Goal: Transaction & Acquisition: Purchase product/service

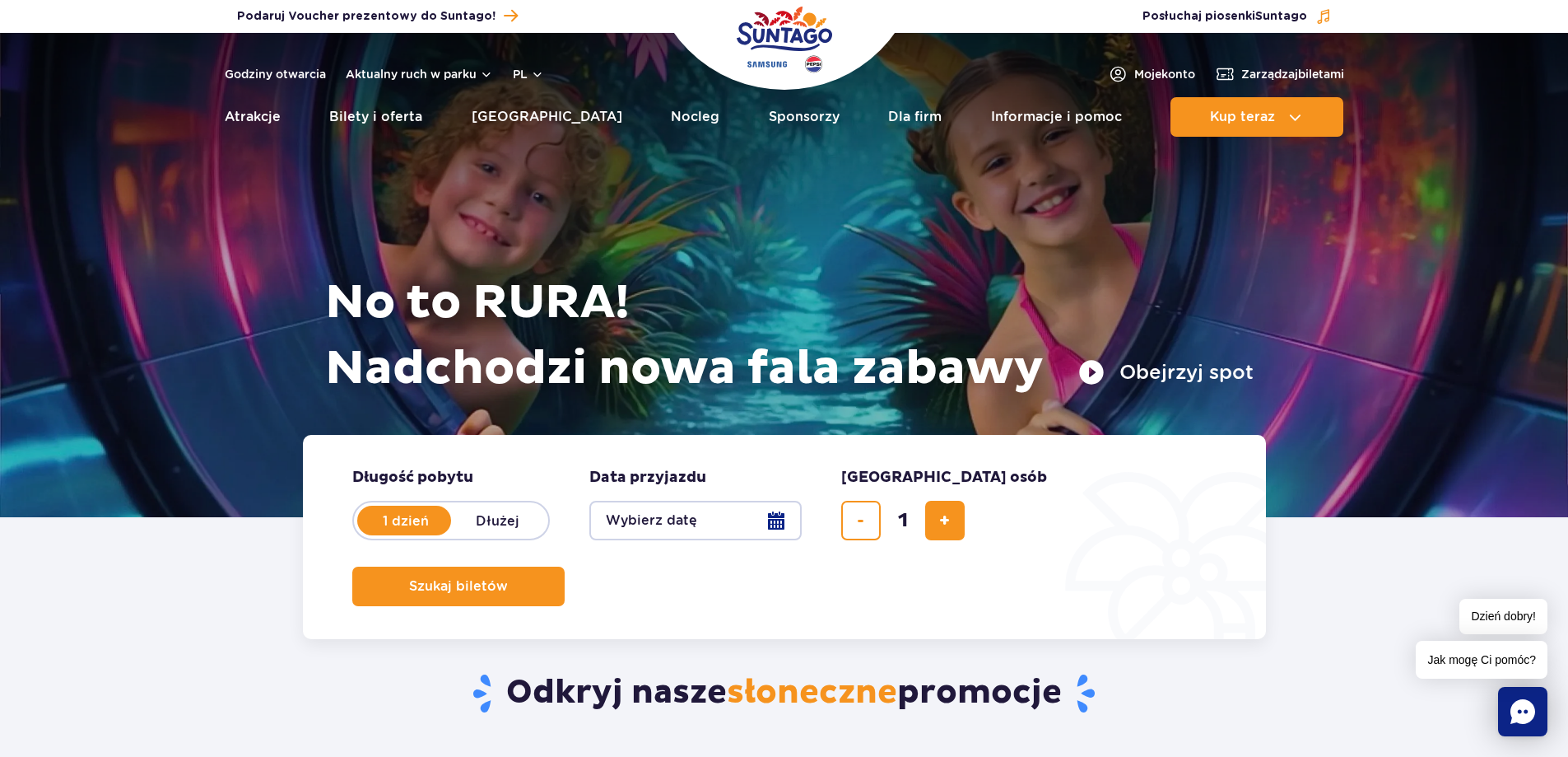
click at [657, 522] on button "Wybierz datę" at bounding box center [696, 521] width 212 height 40
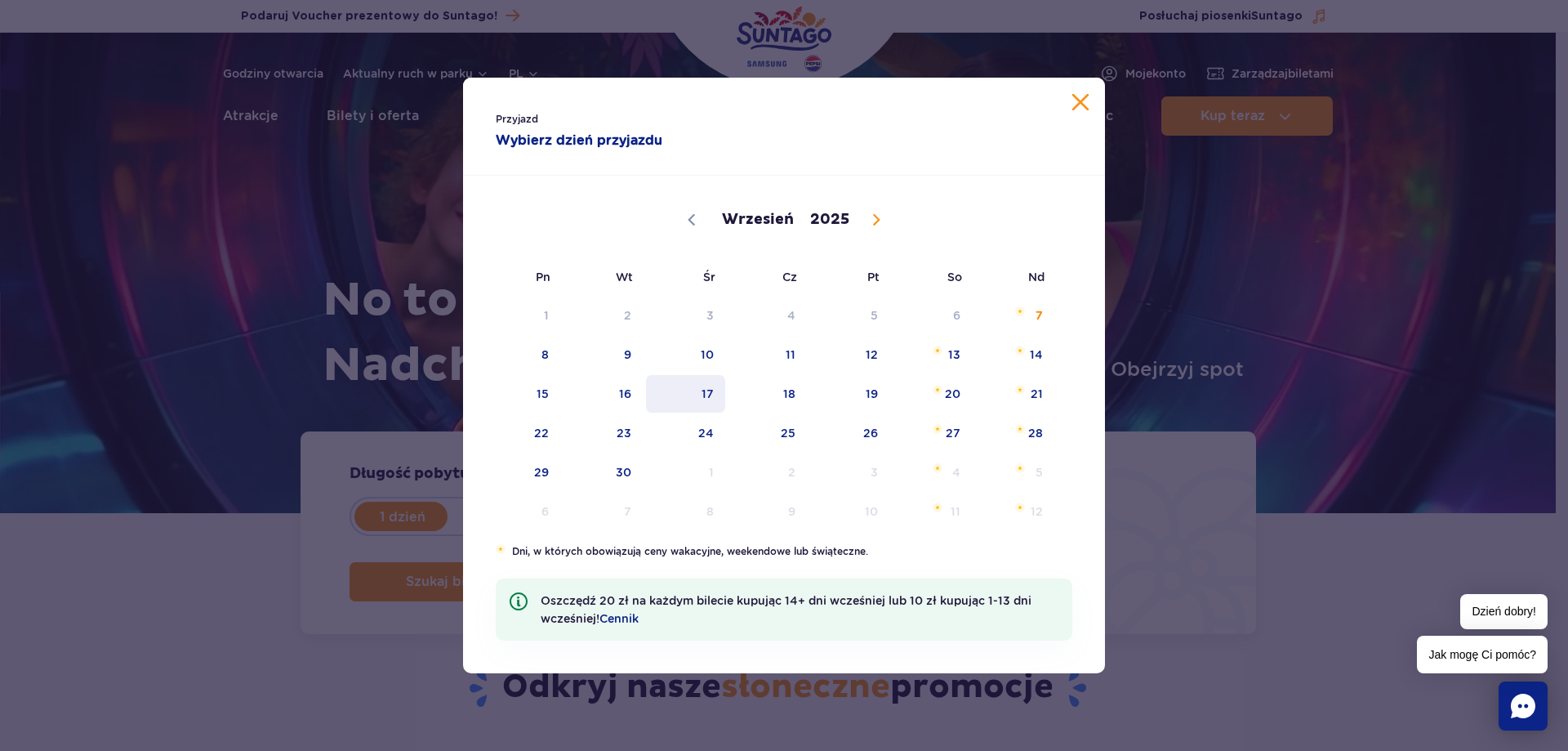
click at [707, 394] on span "17" at bounding box center [686, 394] width 83 height 38
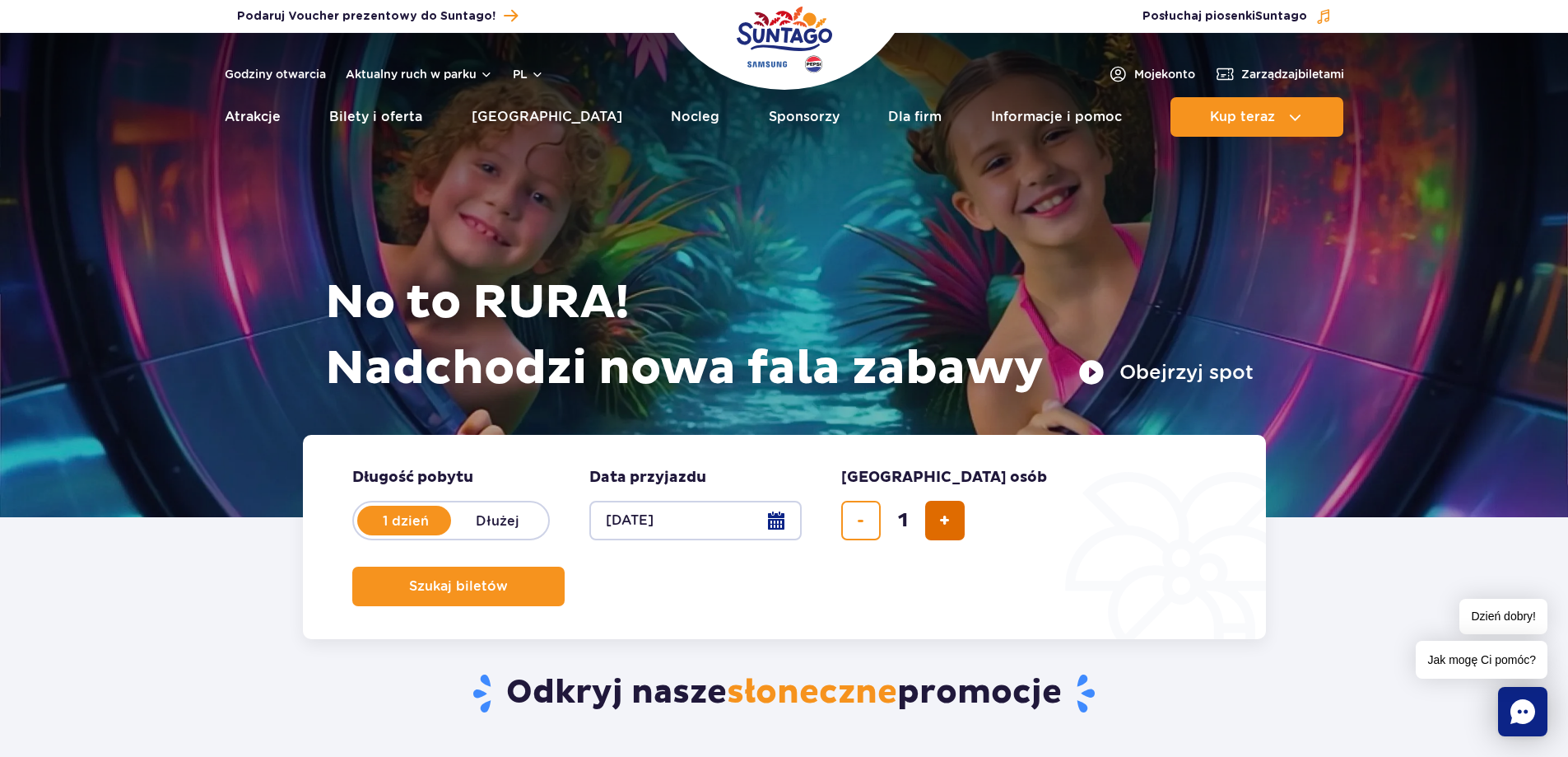
click at [943, 521] on span "dodaj bilet" at bounding box center [944, 521] width 10 height 0
type input "2"
click at [501, 580] on span "Szukaj biletów" at bounding box center [452, 587] width 99 height 15
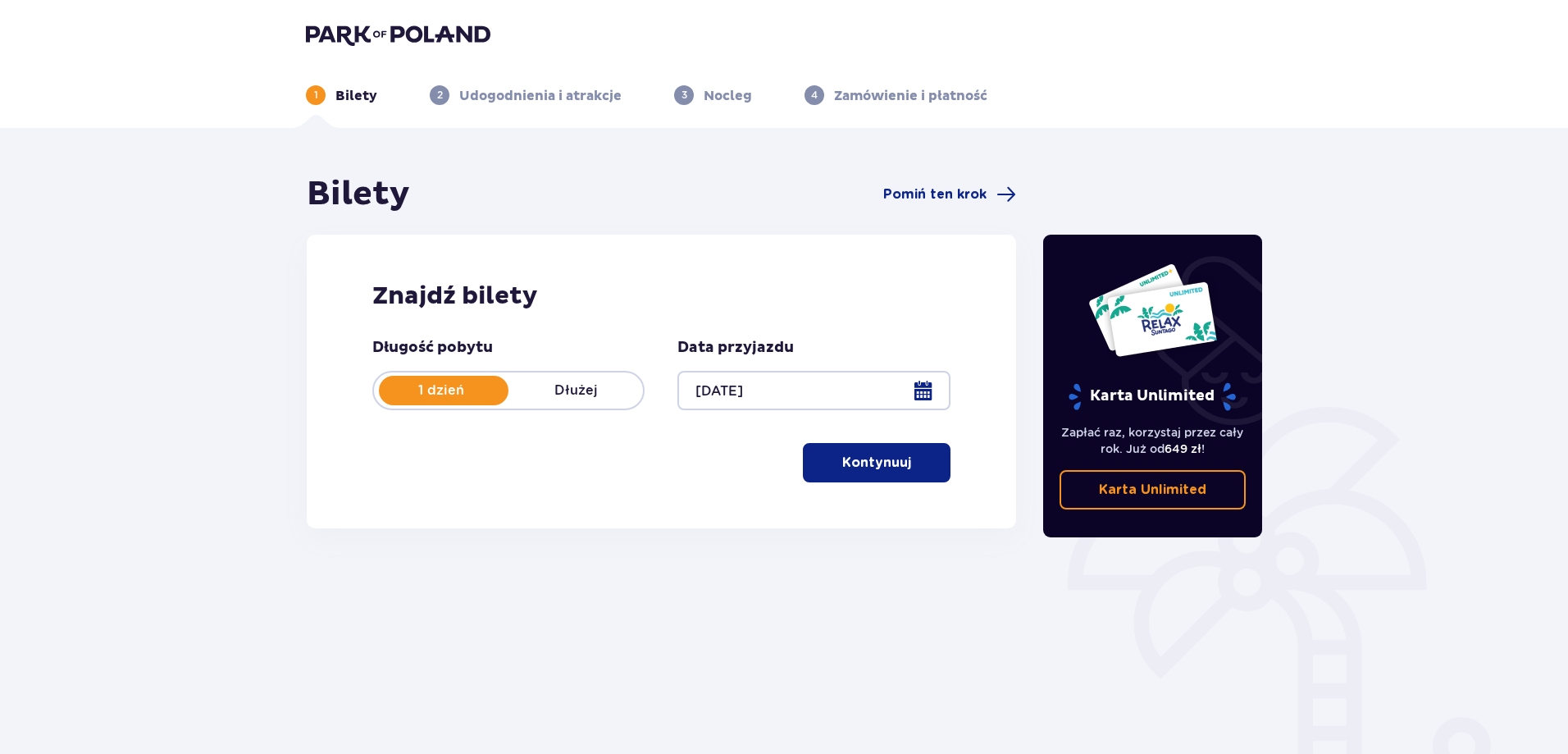
click at [873, 467] on p "Kontynuuj" at bounding box center [877, 462] width 69 height 18
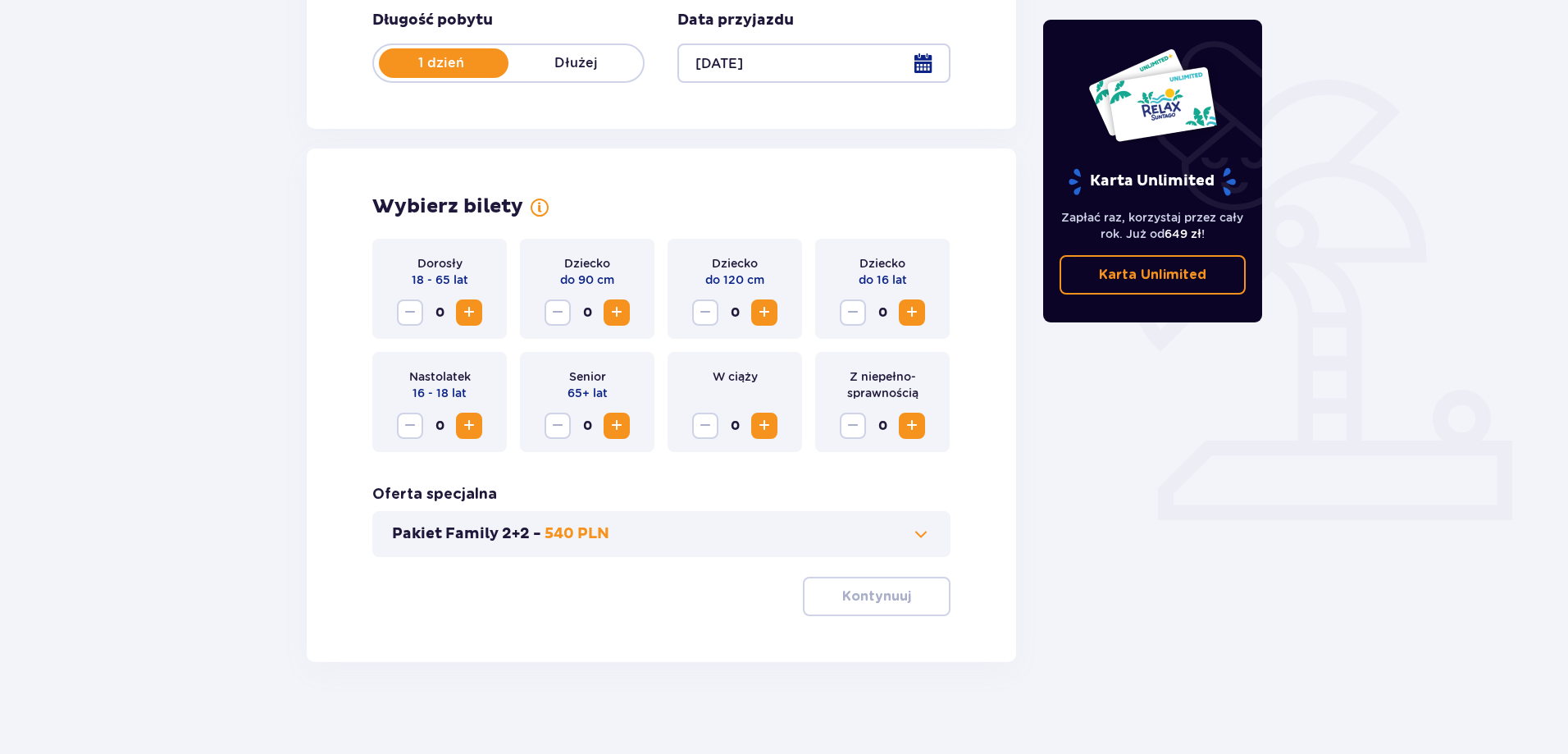
scroll to position [334, 0]
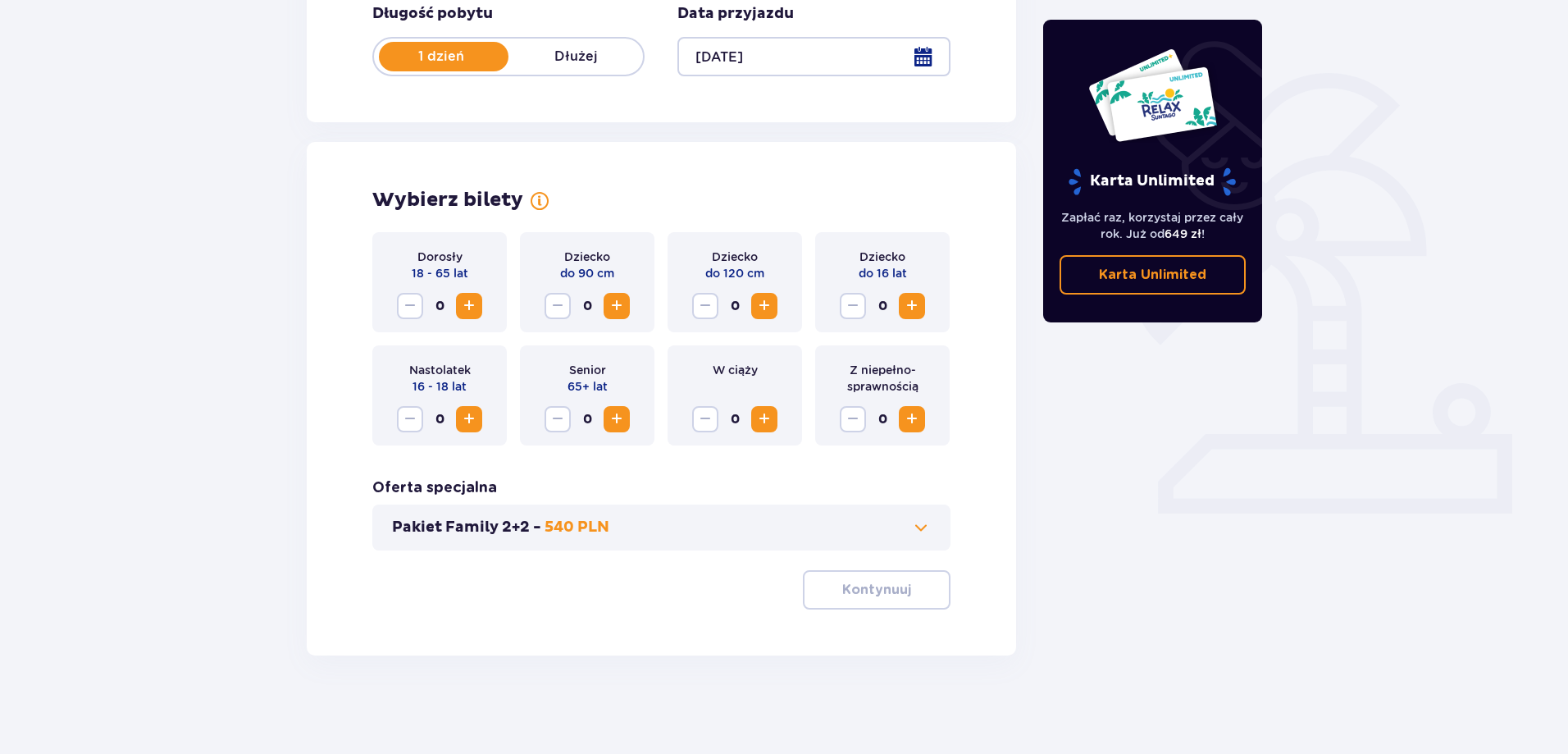
click at [474, 309] on span "Increase" at bounding box center [469, 306] width 20 height 20
click at [895, 598] on p "Kontynuuj" at bounding box center [877, 590] width 69 height 18
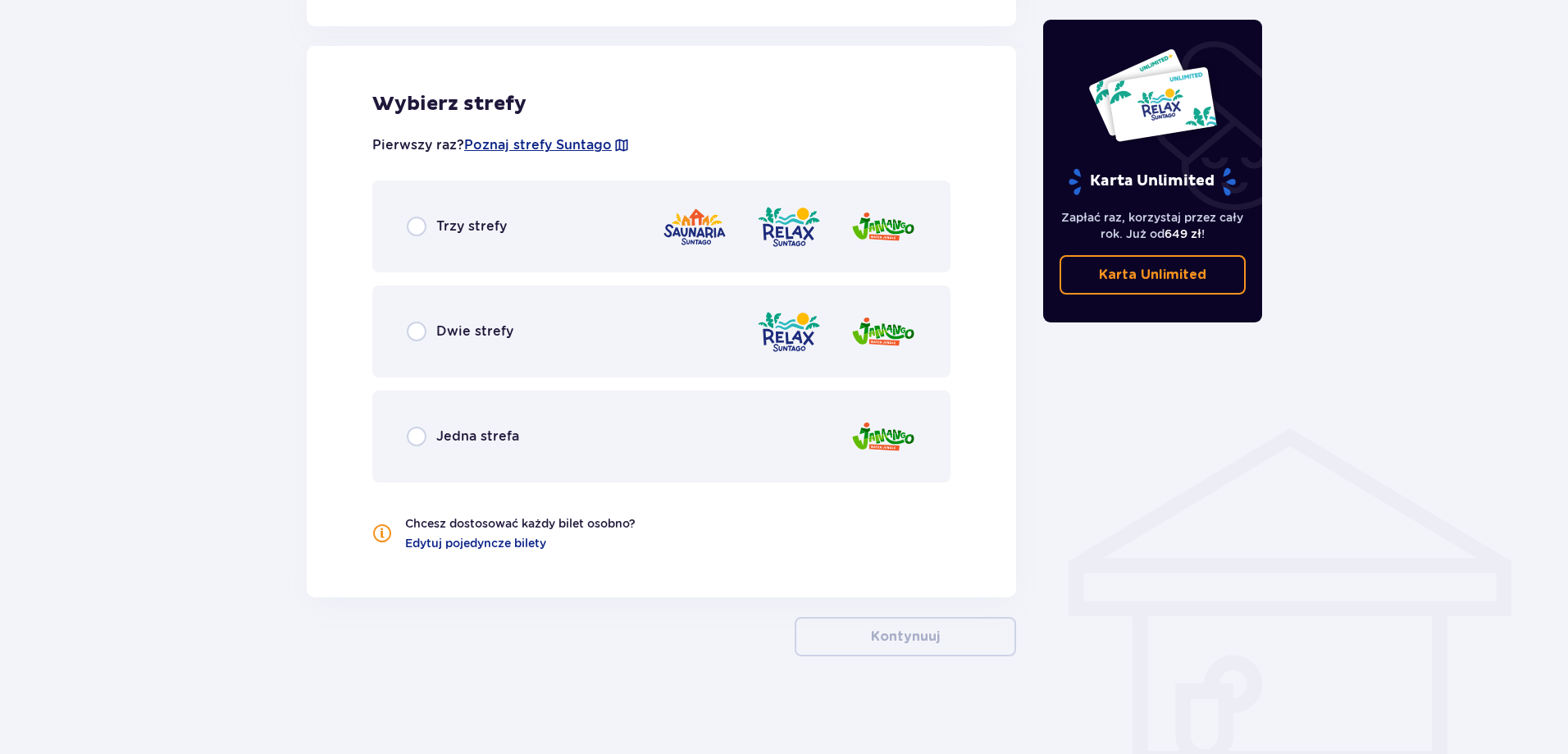
scroll to position [905, 0]
click at [443, 221] on p "Trzy strefy" at bounding box center [471, 225] width 71 height 18
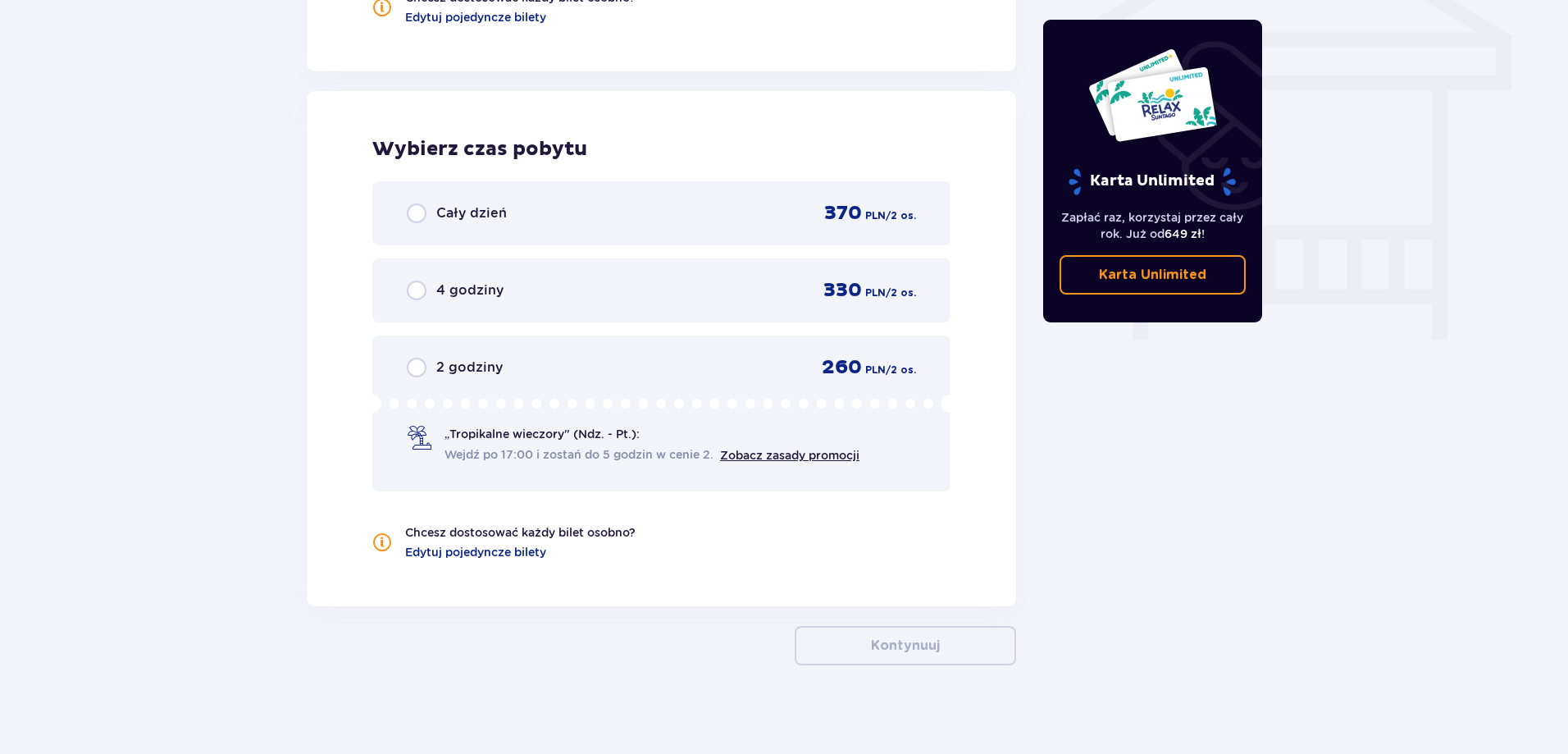
scroll to position [1440, 0]
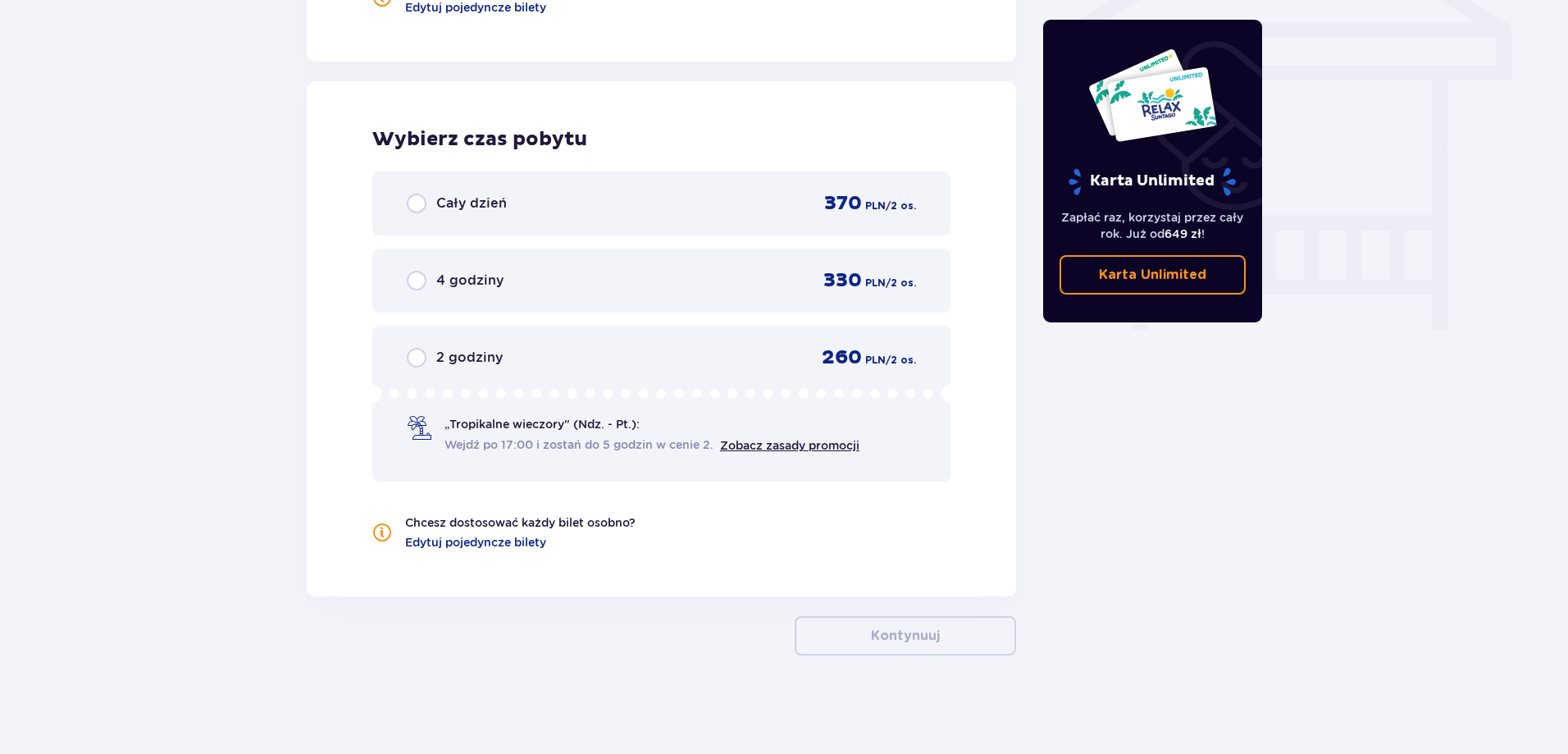
click at [443, 221] on div "Cały dzień 370 PLN / 2 os." at bounding box center [661, 204] width 578 height 64
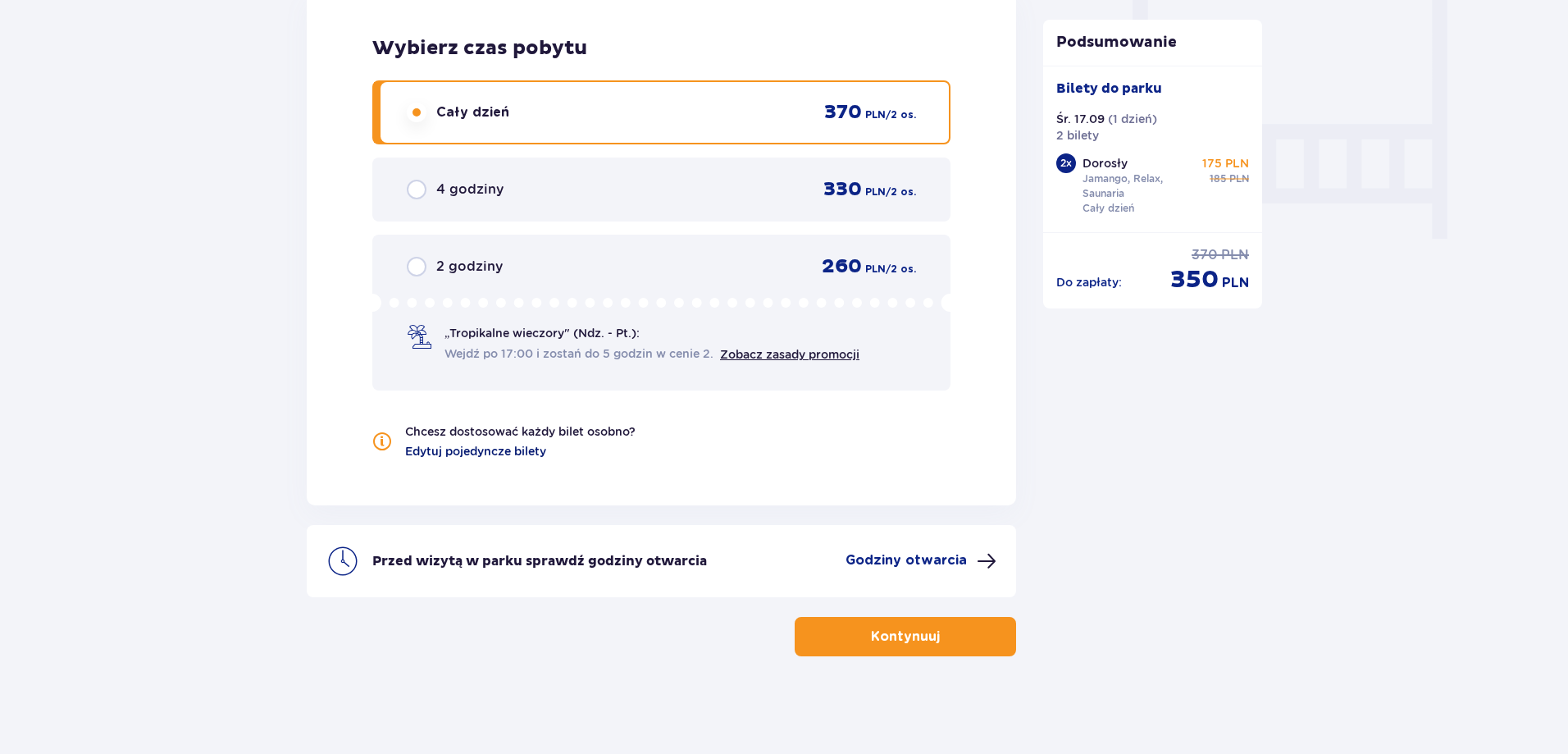
scroll to position [1532, 0]
click at [505, 452] on span "Edytuj pojedyncze bilety" at bounding box center [475, 450] width 141 height 16
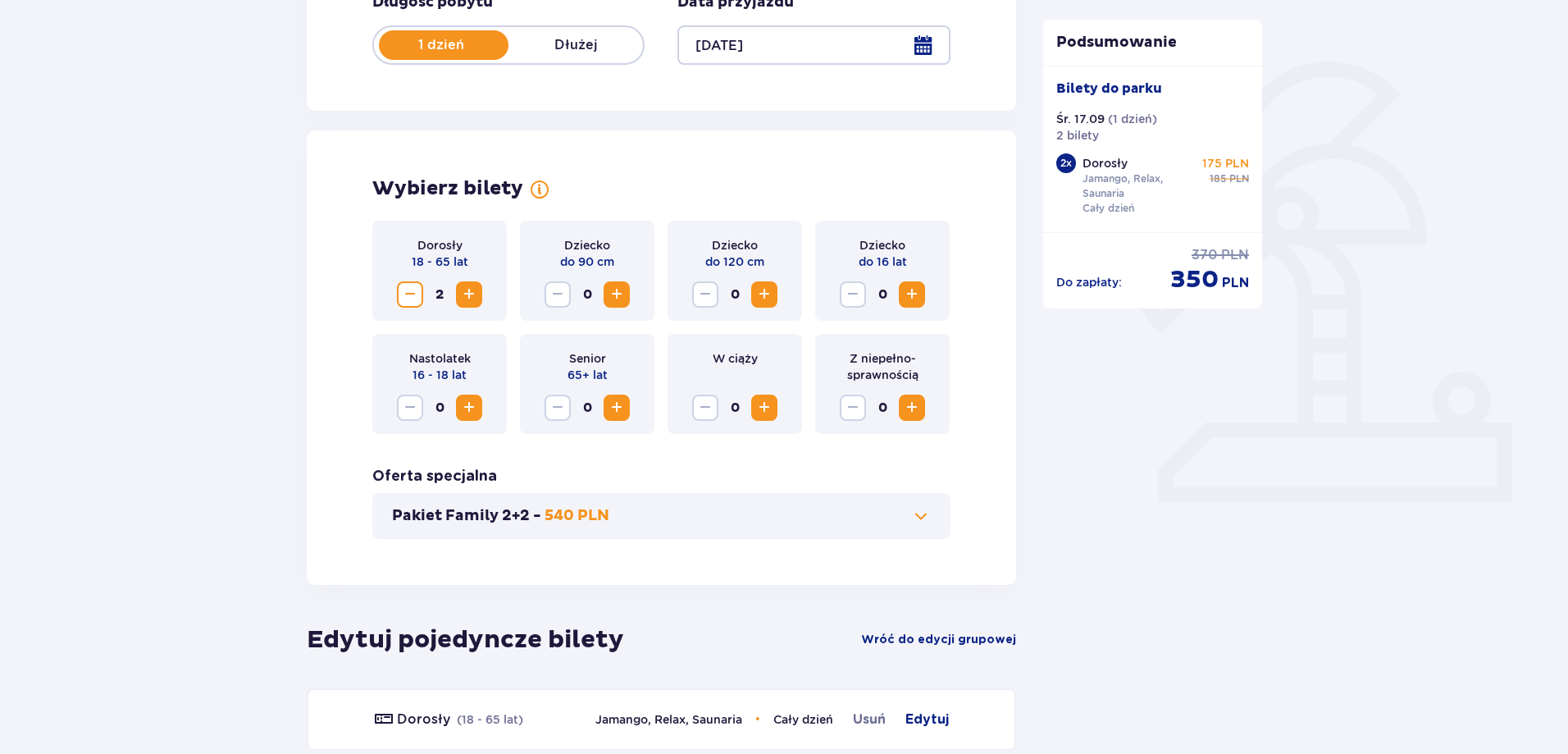
scroll to position [674, 0]
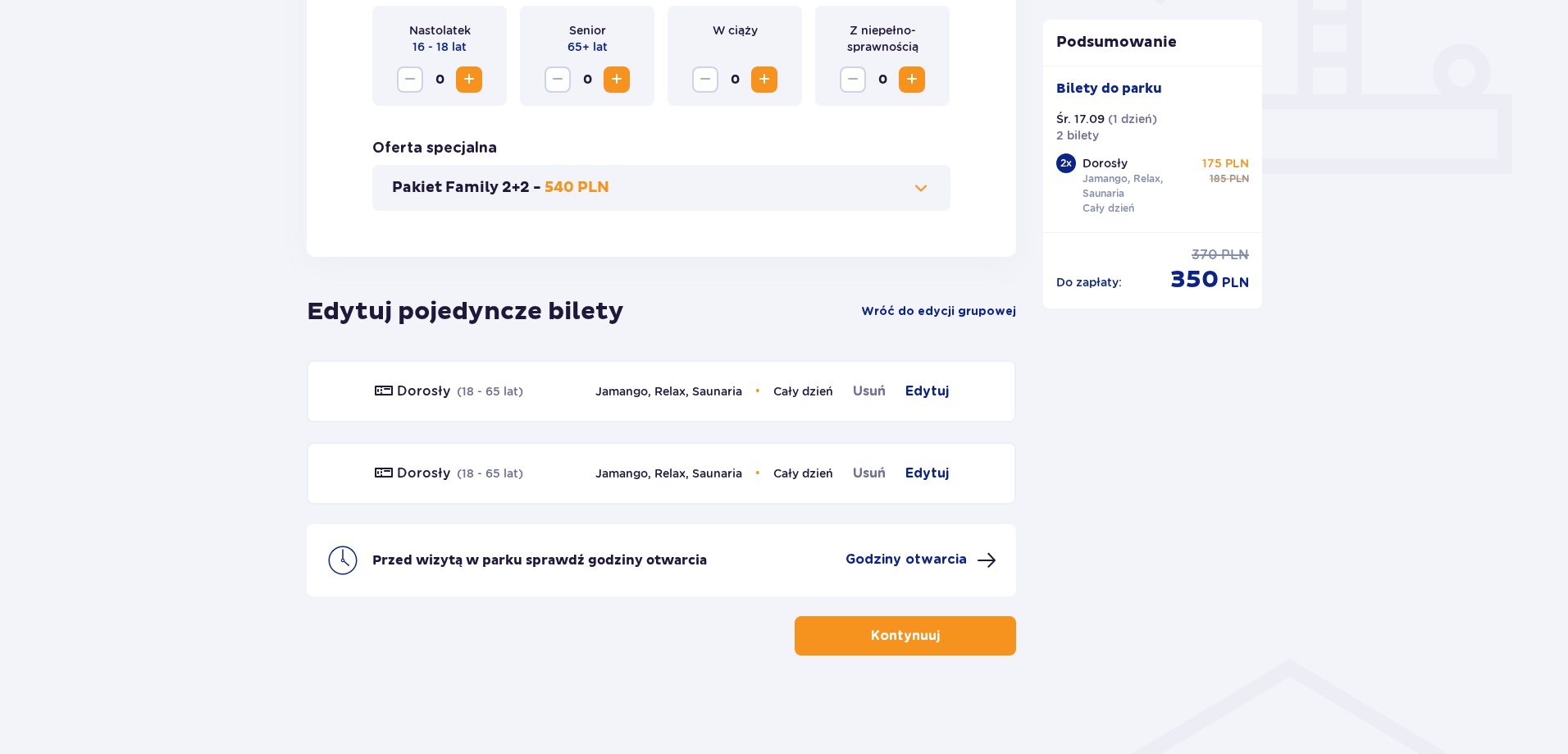
click at [923, 639] on p "Kontynuuj" at bounding box center [905, 635] width 69 height 18
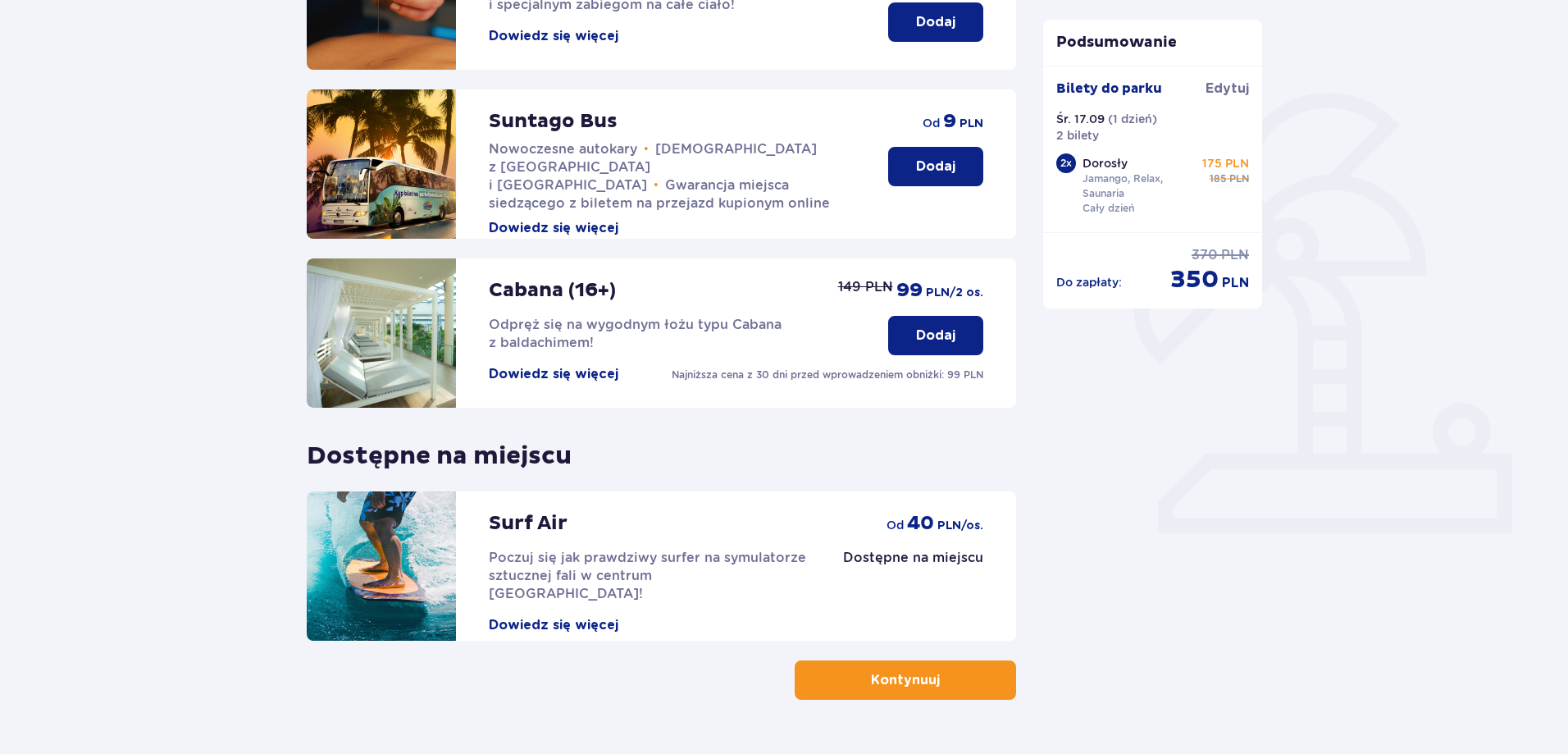
scroll to position [359, 0]
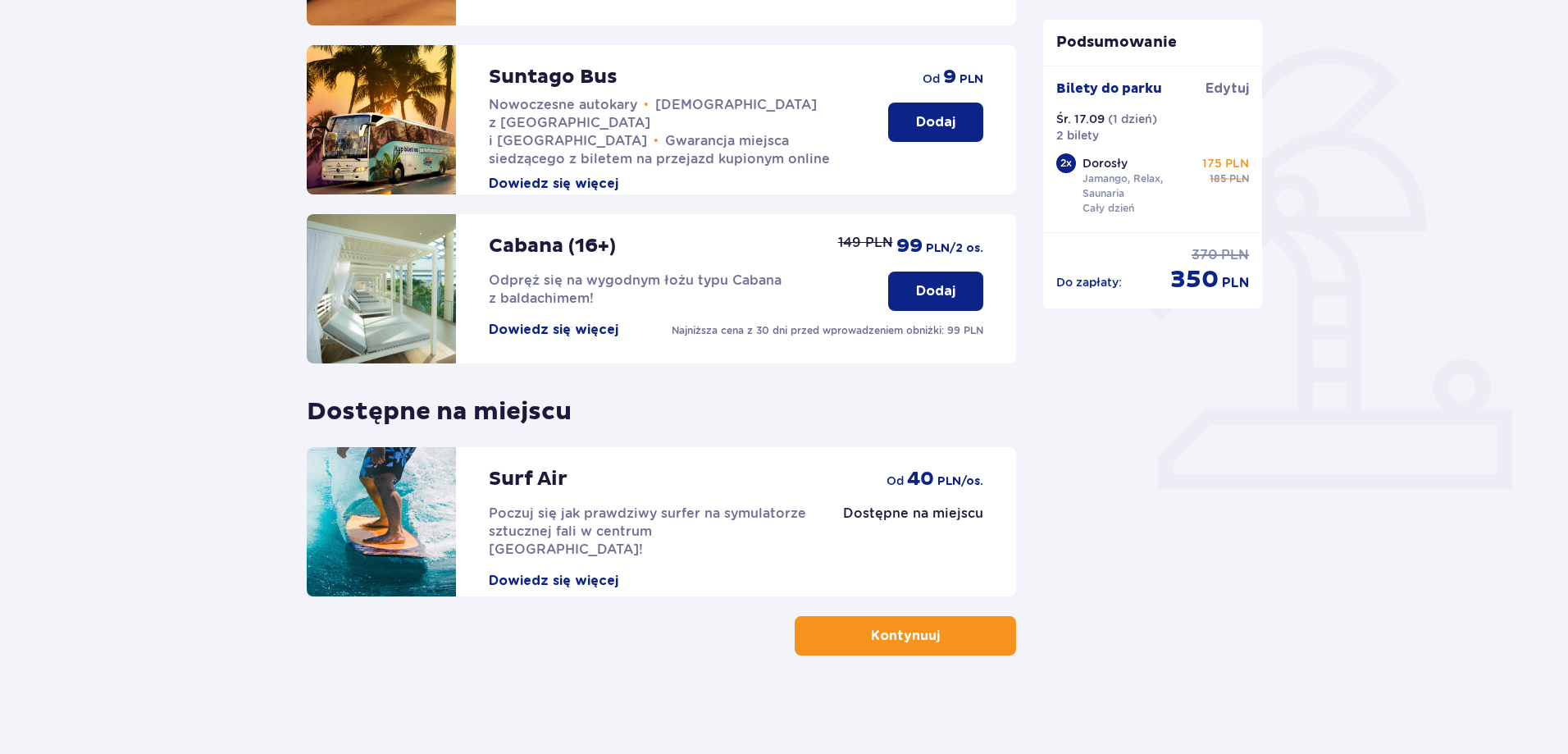
click at [903, 634] on p "Kontynuuj" at bounding box center [905, 635] width 69 height 18
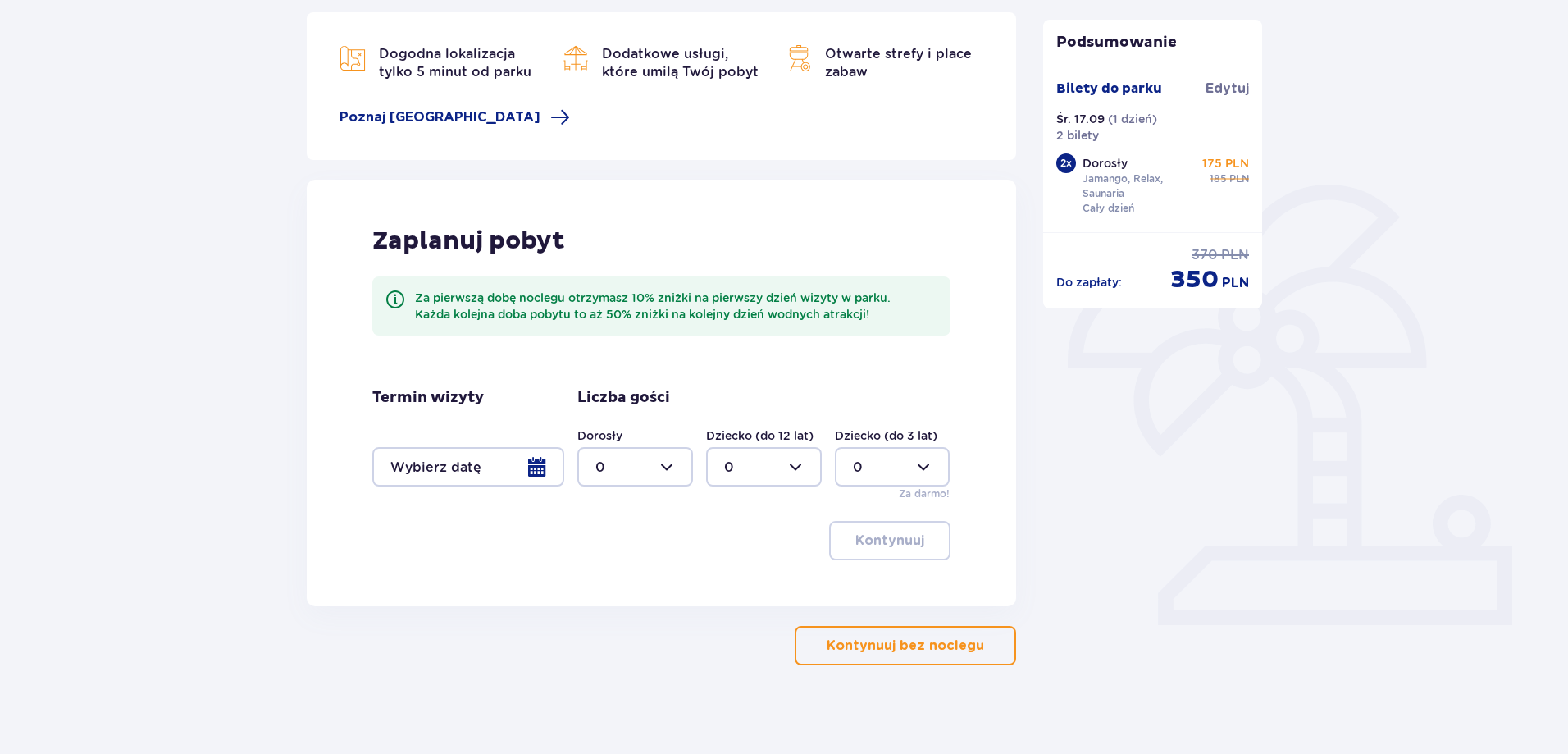
scroll to position [232, 0]
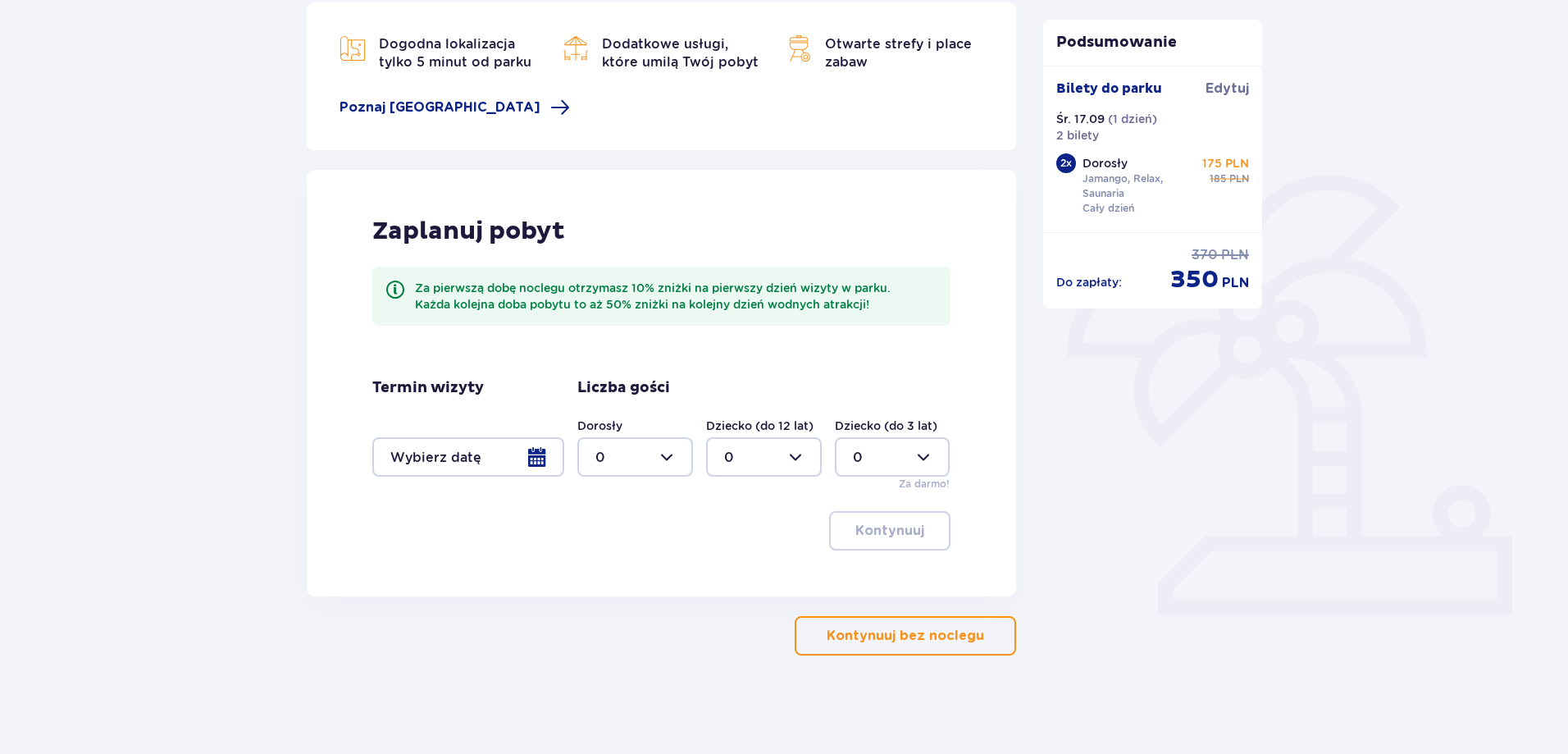
click at [879, 631] on p "Kontynuuj bez noclegu" at bounding box center [905, 635] width 158 height 18
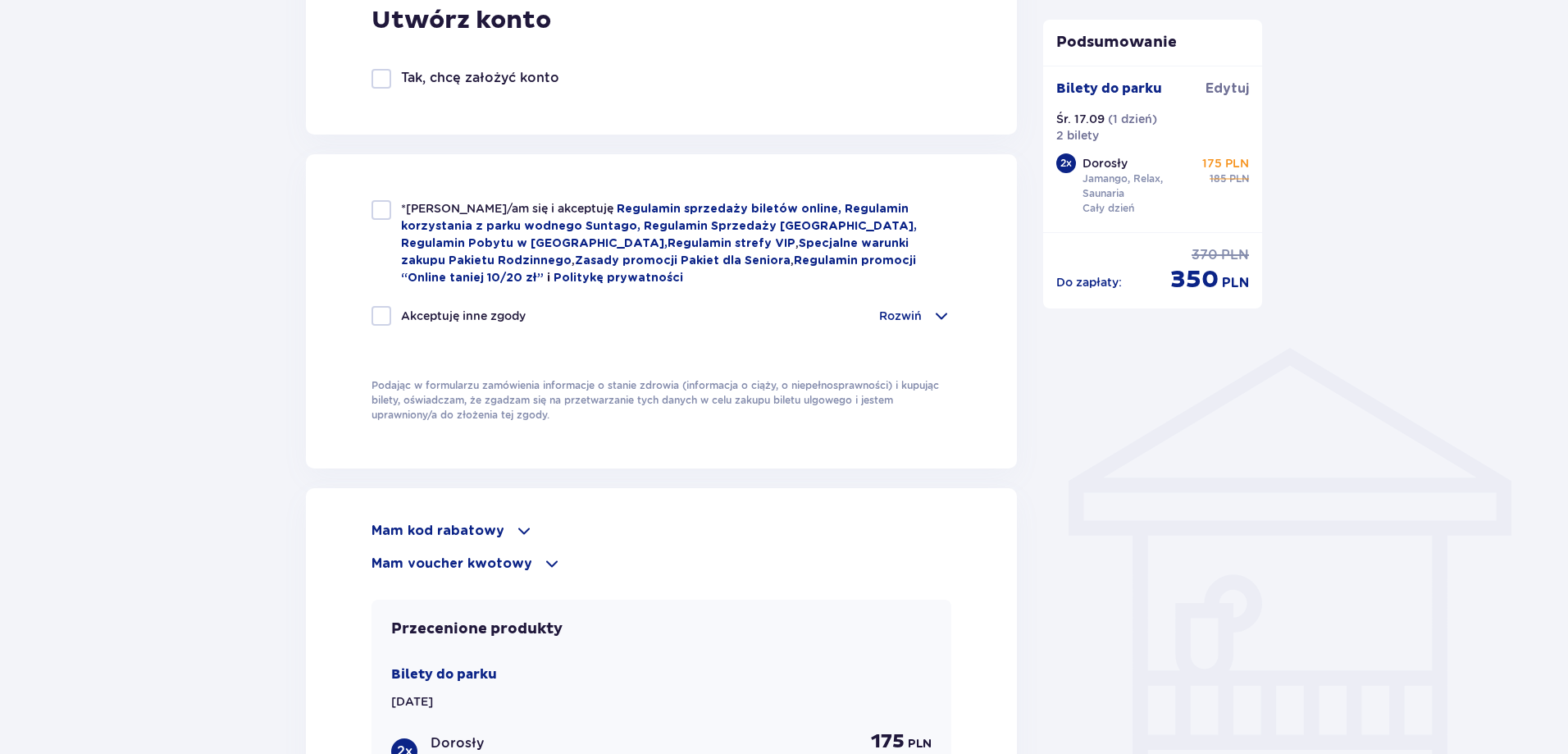
scroll to position [1067, 0]
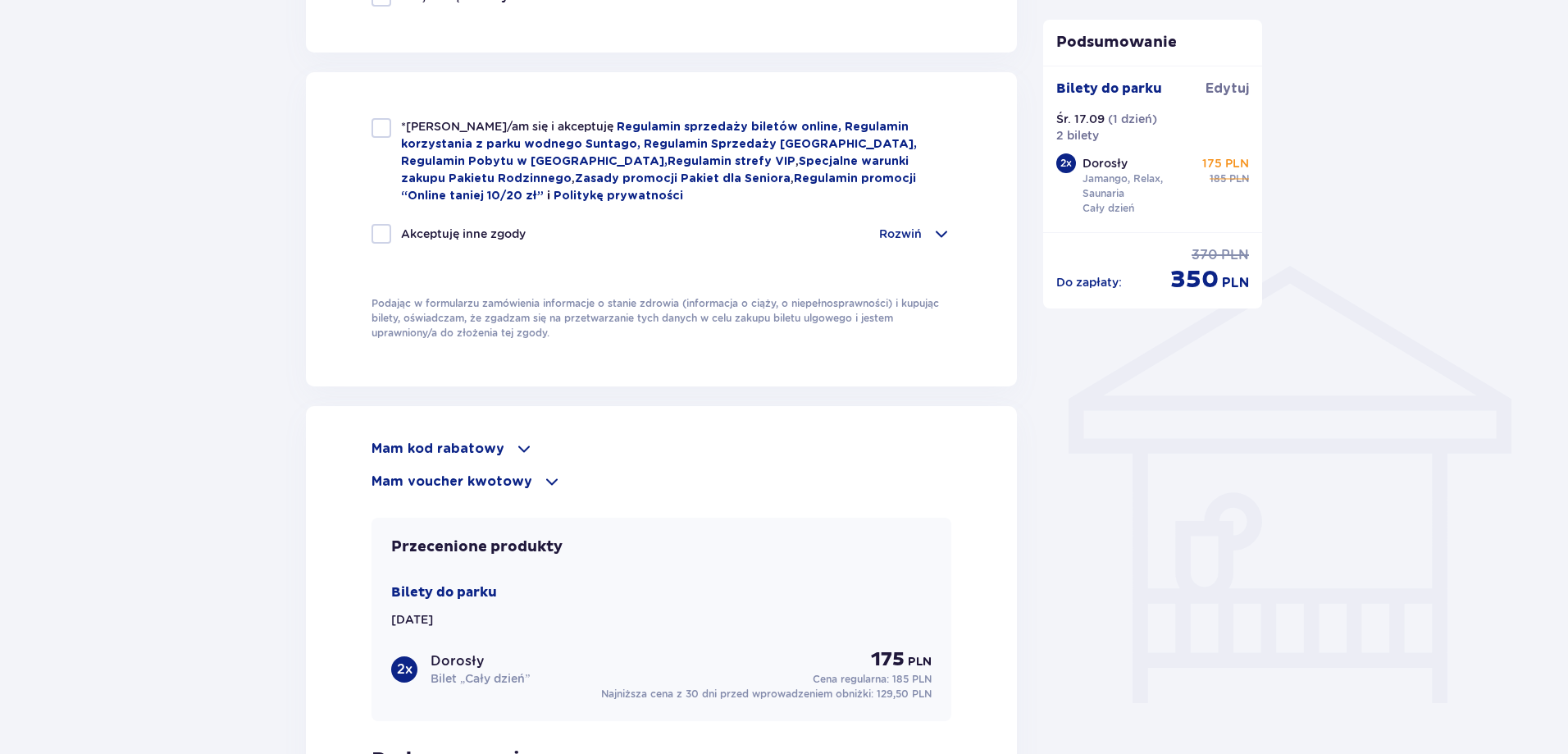
click at [542, 475] on span at bounding box center [552, 481] width 20 height 20
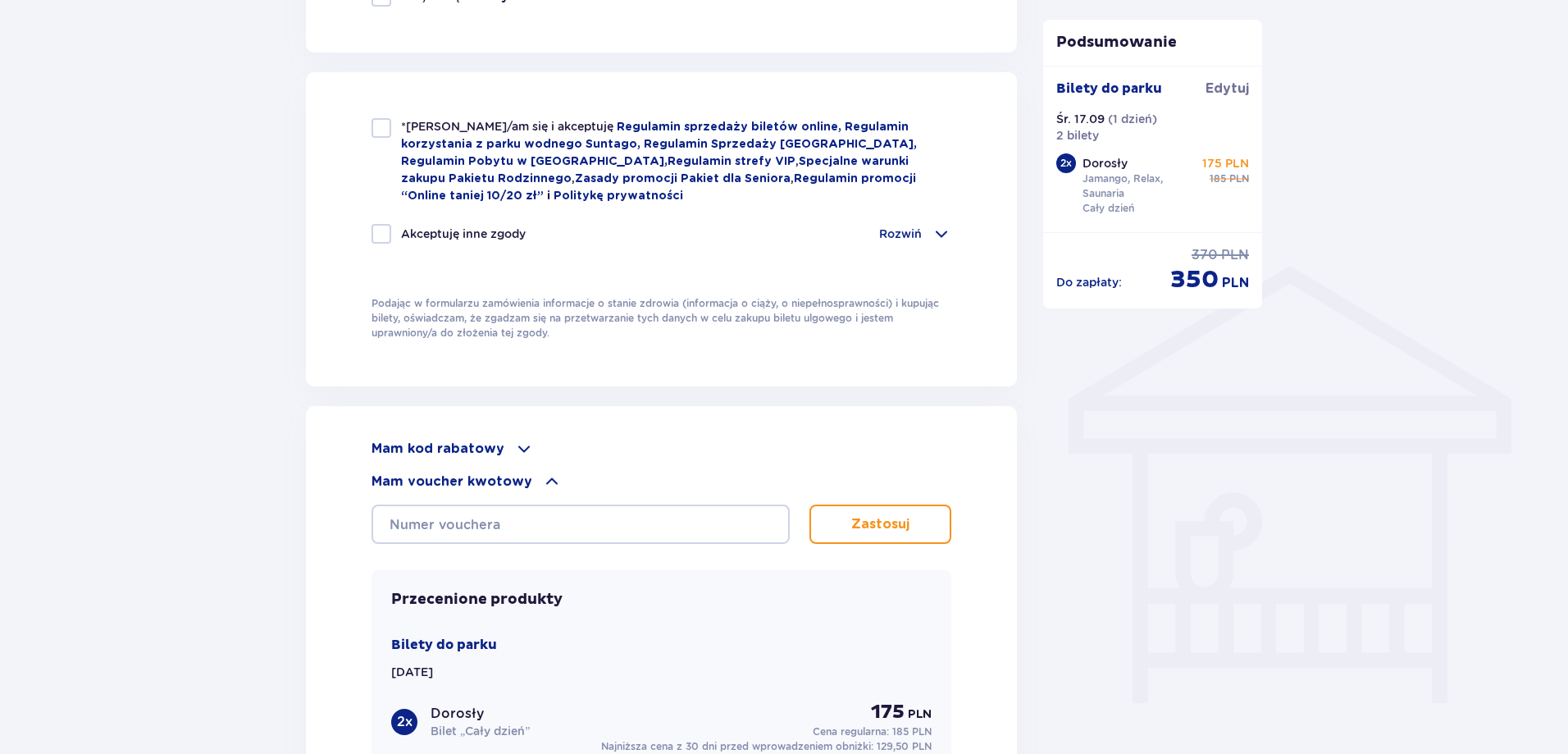
click at [502, 441] on div "Mam kod rabatowy" at bounding box center [661, 449] width 580 height 20
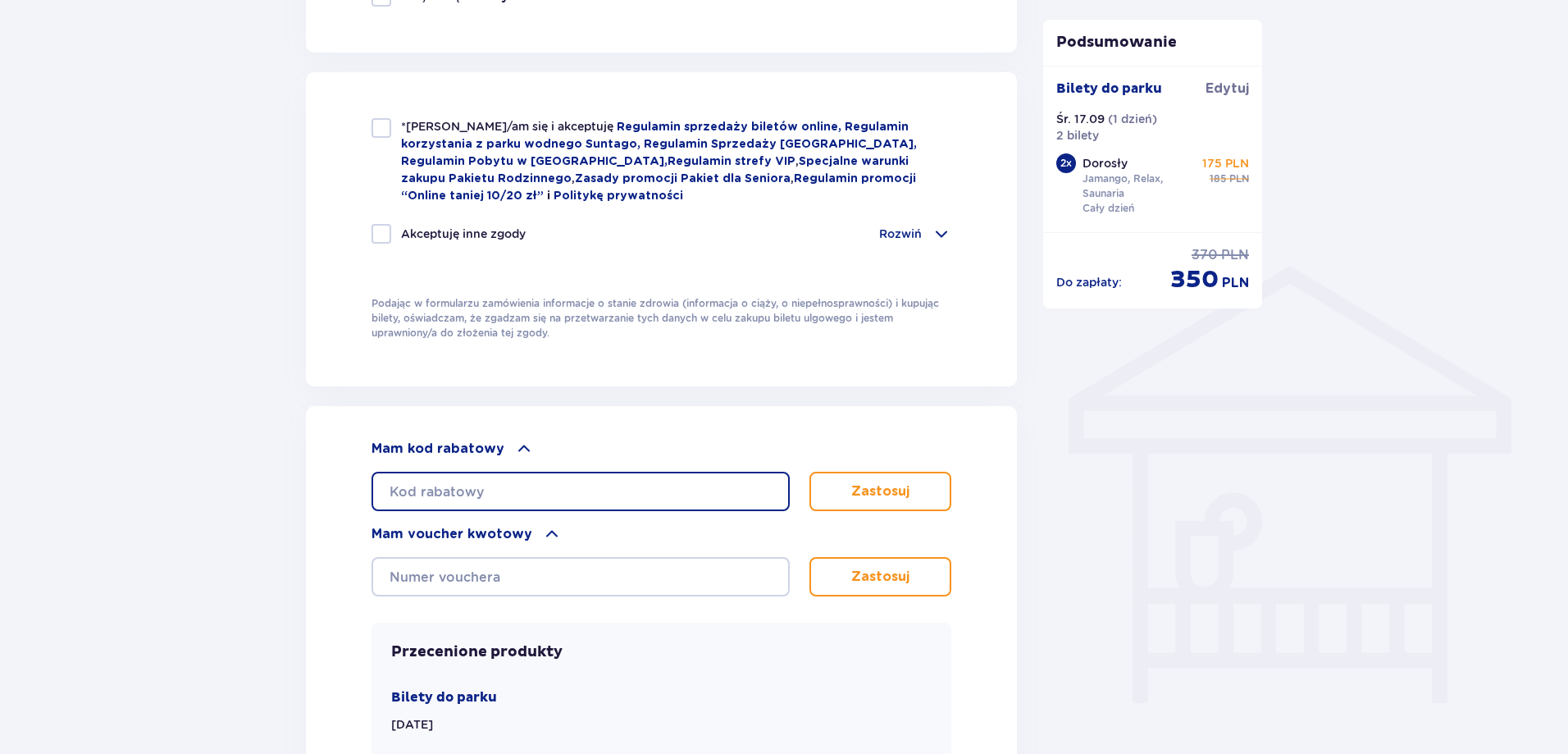
click at [495, 477] on input "text" at bounding box center [580, 491] width 418 height 40
type input "student30"
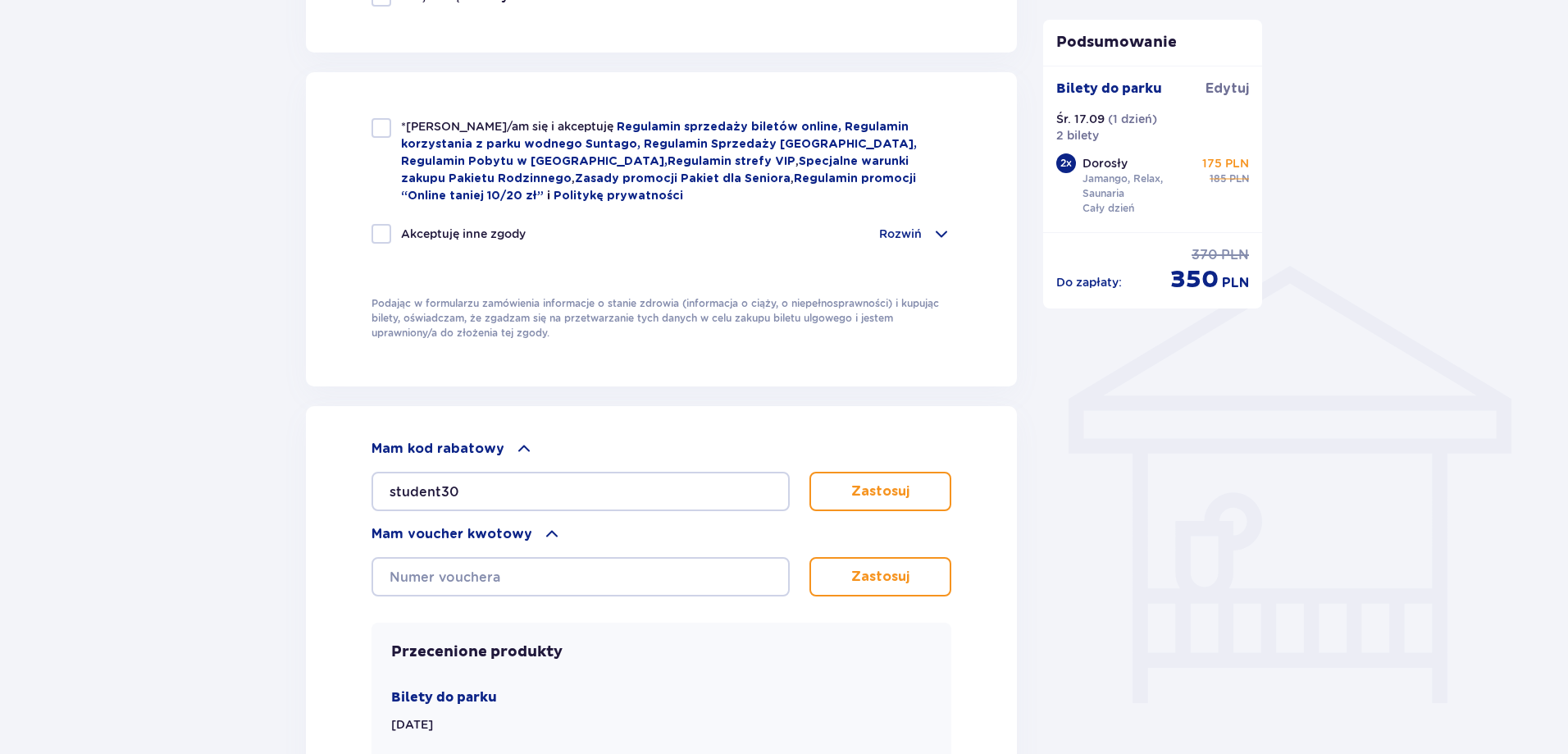
click at [853, 484] on p "Zastosuj" at bounding box center [880, 491] width 59 height 18
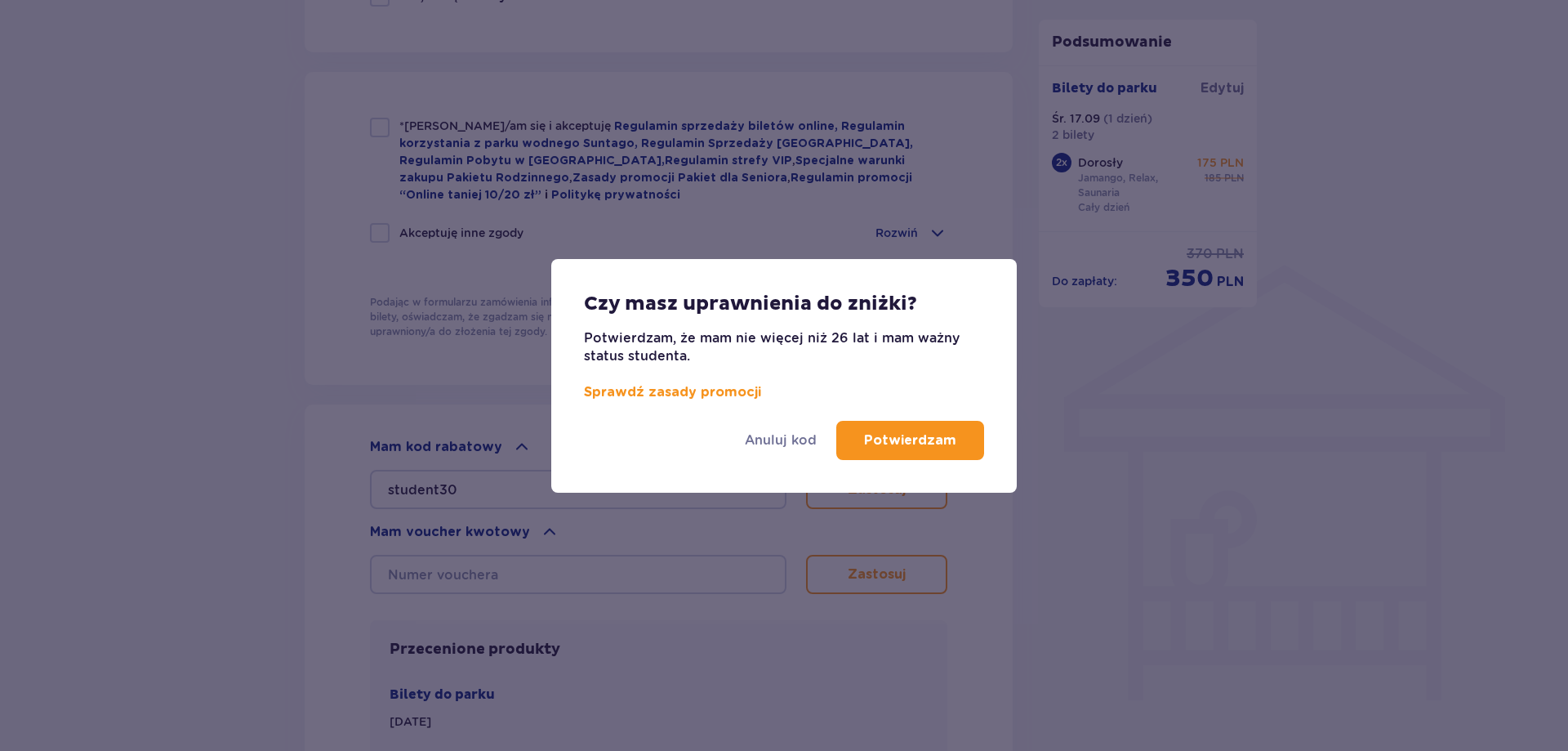
click at [883, 447] on p "Potwierdzam" at bounding box center [911, 440] width 92 height 18
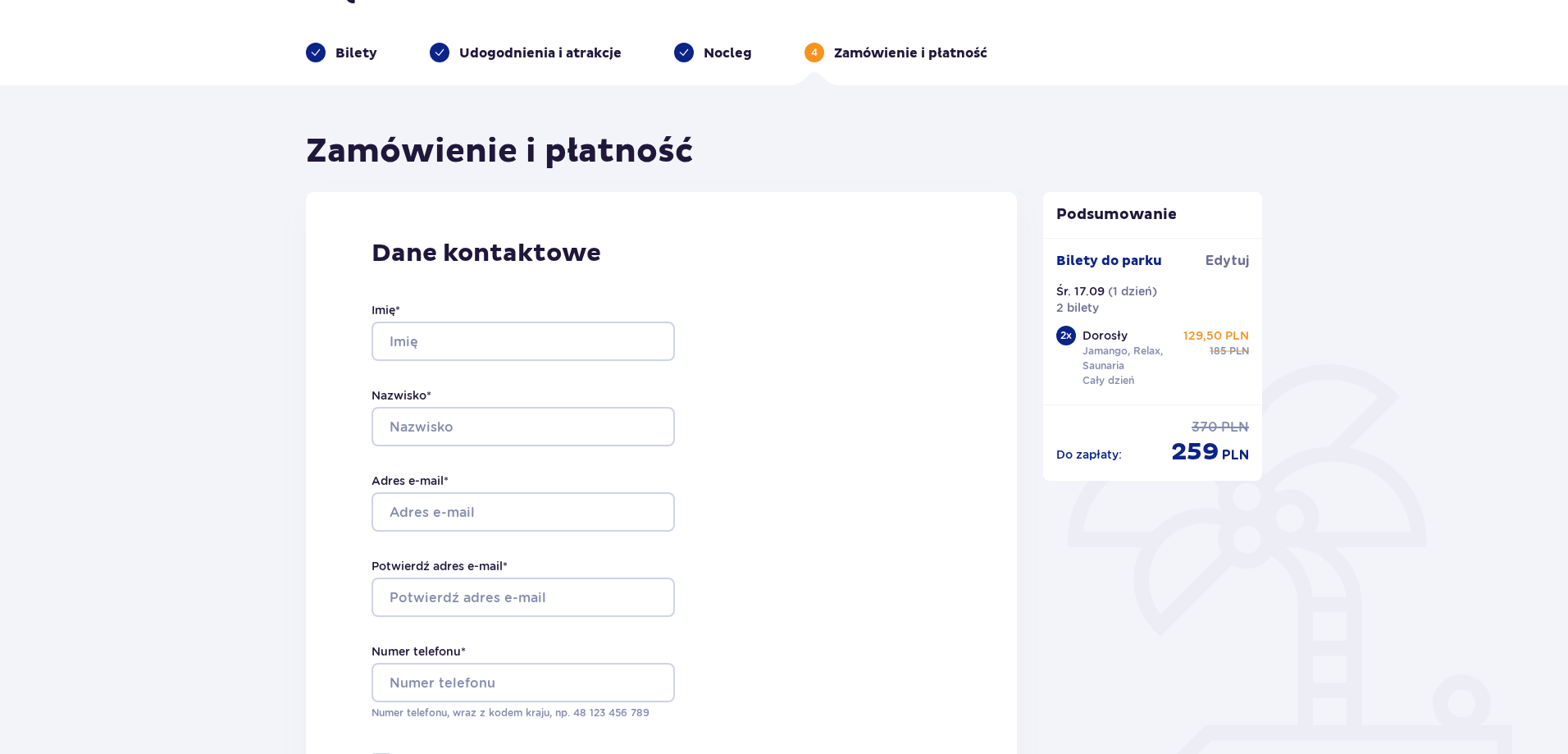
scroll to position [82, 0]
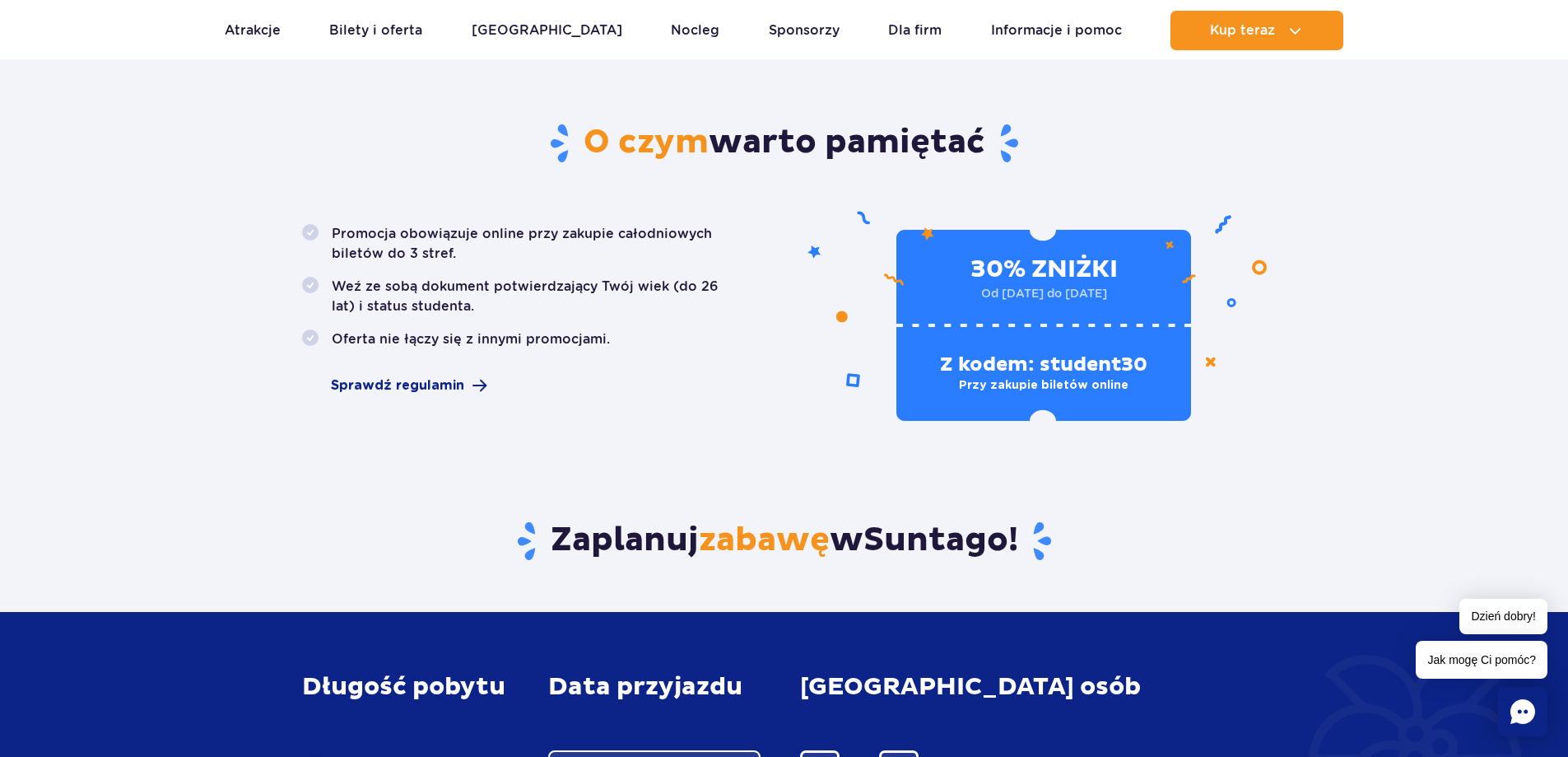
scroll to position [659, 0]
